Goal: Information Seeking & Learning: Find specific fact

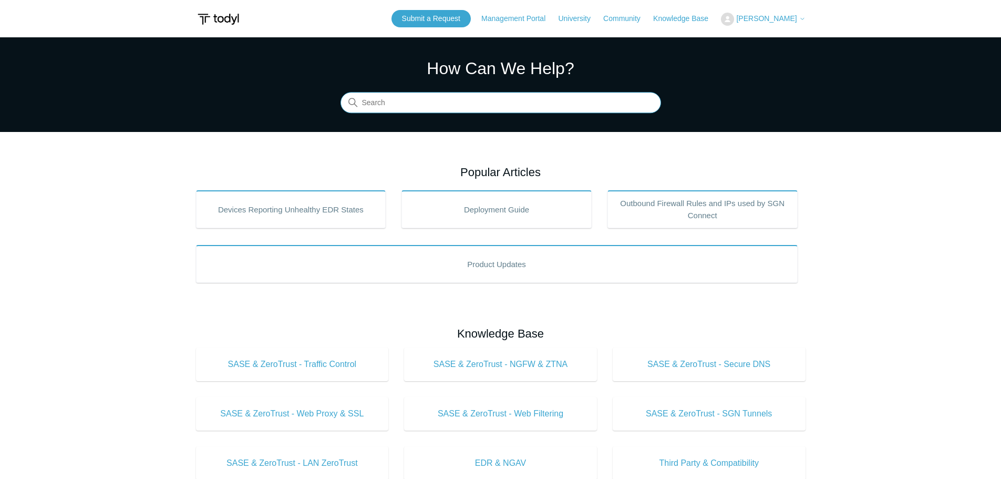
click at [408, 103] on input "Search" at bounding box center [501, 103] width 321 height 21
type input "citrix"
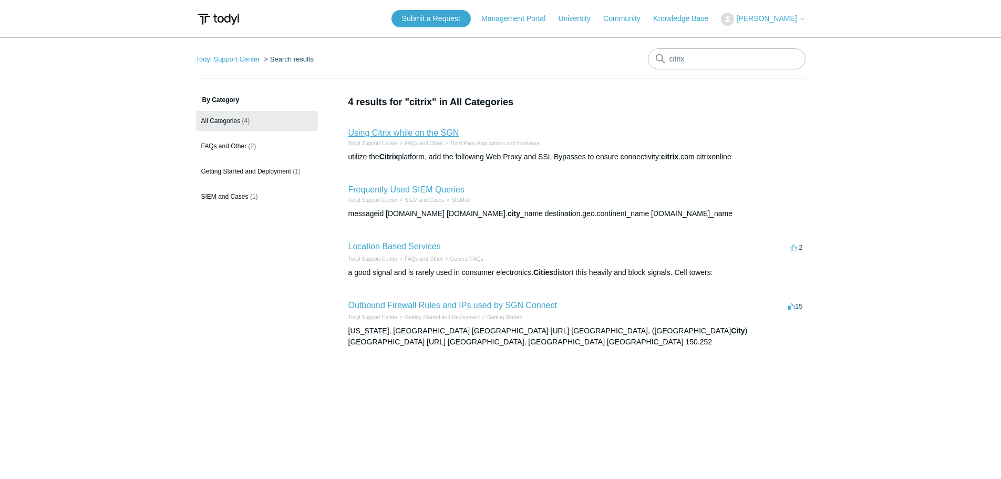
click at [431, 134] on link "Using Citrix while on the SGN" at bounding box center [404, 132] width 111 height 9
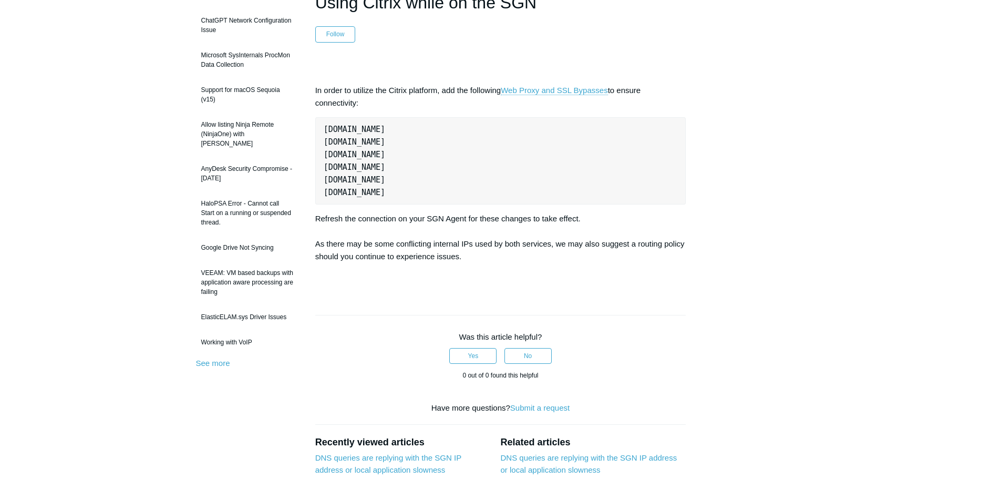
scroll to position [53, 0]
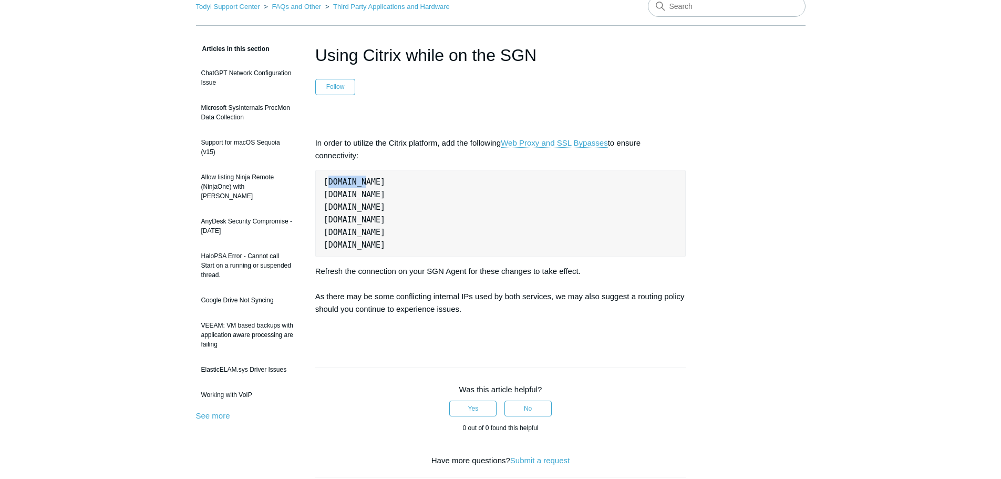
drag, startPoint x: 365, startPoint y: 178, endPoint x: 334, endPoint y: 187, distance: 32.1
click at [328, 185] on pre "citrix.com citrixonline.com citrixonlinecdn.com citrixworkspaceapi.net download…" at bounding box center [500, 213] width 371 height 87
click at [338, 187] on pre "citrix.com citrixonline.com citrixonlinecdn.com citrixworkspaceapi.net download…" at bounding box center [500, 213] width 371 height 87
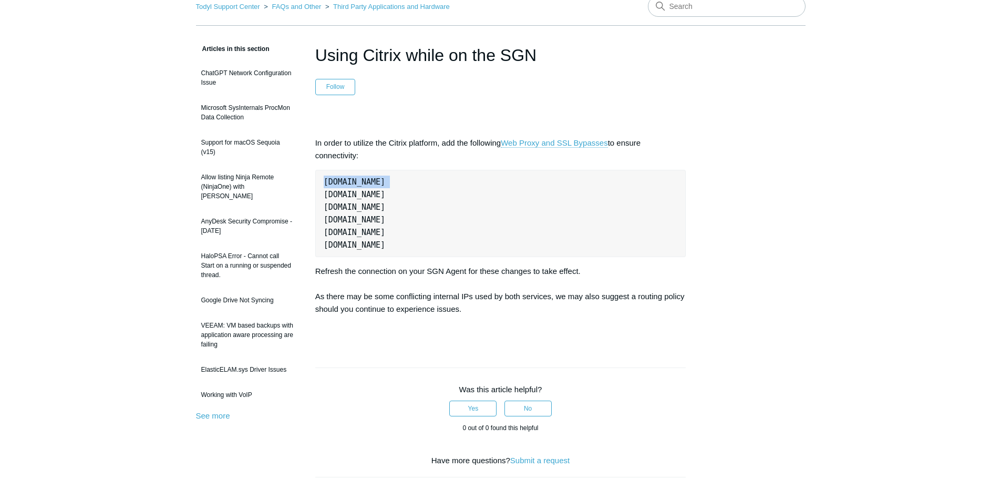
drag, startPoint x: 394, startPoint y: 196, endPoint x: 300, endPoint y: 199, distance: 94.1
click at [300, 199] on article "Using Citrix while on the SGN Follow Not yet followed by anyone In order to uti…" at bounding box center [501, 329] width 403 height 572
copy pre "citrixonline.com"
click at [374, 206] on pre "citrix.com citrixonline.com citrixonlinecdn.com citrixworkspaceapi.net download…" at bounding box center [500, 213] width 371 height 87
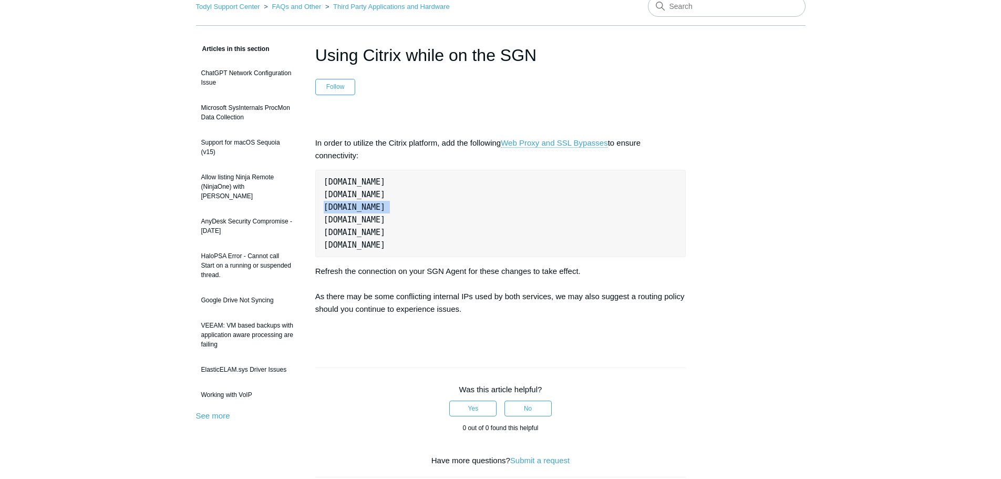
click at [374, 206] on pre "citrix.com citrixonline.com citrixonlinecdn.com citrixworkspaceapi.net download…" at bounding box center [500, 213] width 371 height 87
copy pre "citrixonlinecdn.com"
click at [369, 222] on pre "citrix.com citrixonline.com citrixonlinecdn.com citrixworkspaceapi.net download…" at bounding box center [500, 213] width 371 height 87
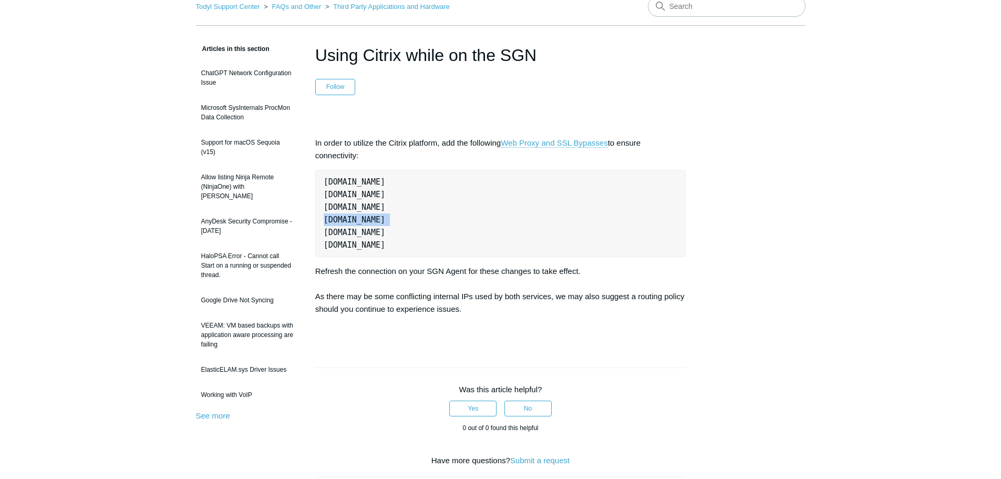
copy pre "citrixworkspaceapi.net"
click at [377, 232] on pre "citrix.com citrixonline.com citrixonlinecdn.com citrixworkspaceapi.net download…" at bounding box center [500, 213] width 371 height 87
copy pre "downloads.citrix.com"
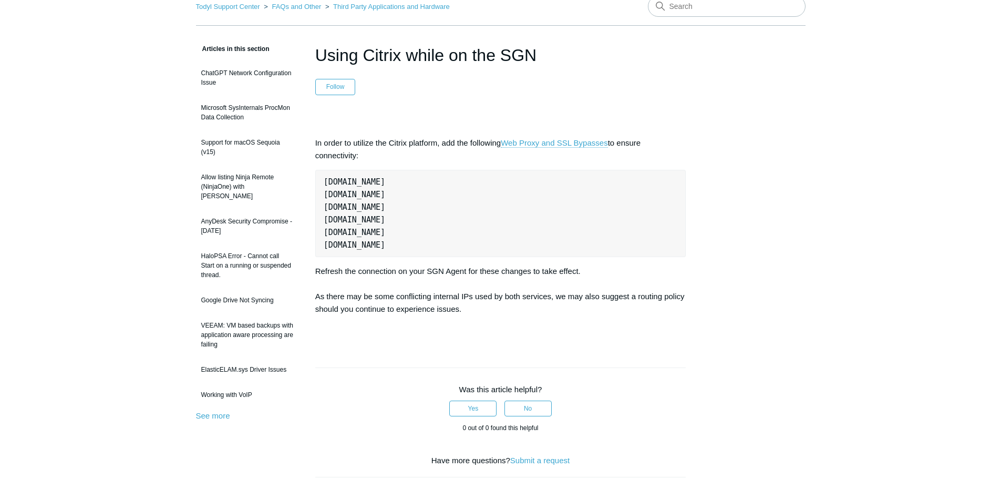
click at [354, 246] on pre "citrix.com citrixonline.com citrixonlinecdn.com citrixworkspaceapi.net download…" at bounding box center [500, 213] width 371 height 87
copy div "citrixupdates.cloud.com"
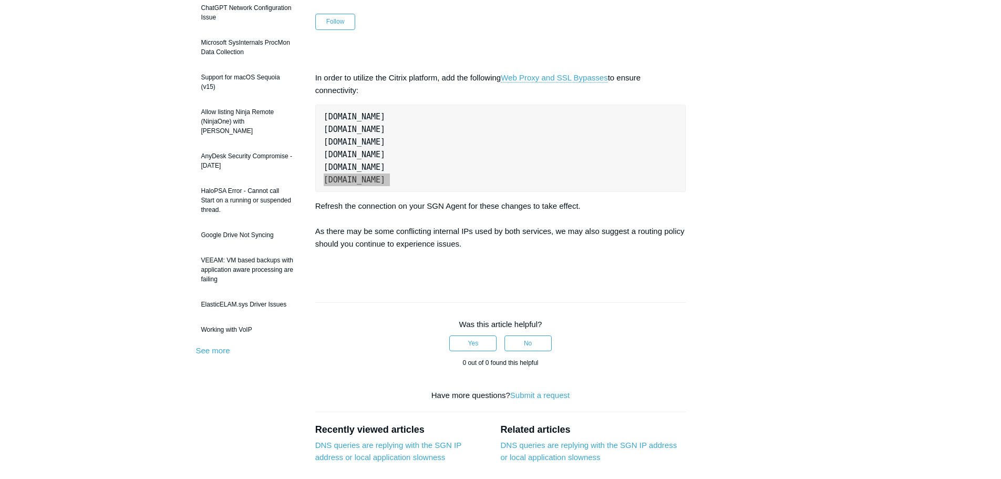
scroll to position [0, 0]
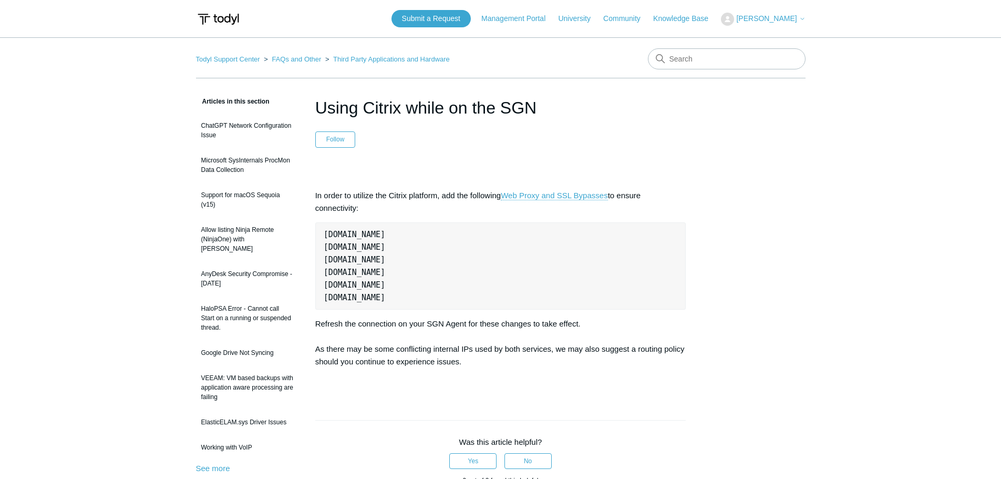
click at [870, 179] on main "Todyl Support Center FAQs and Other Third Party Applications and Hardware Artic…" at bounding box center [500, 352] width 1001 height 630
